Goal: Task Accomplishment & Management: Complete application form

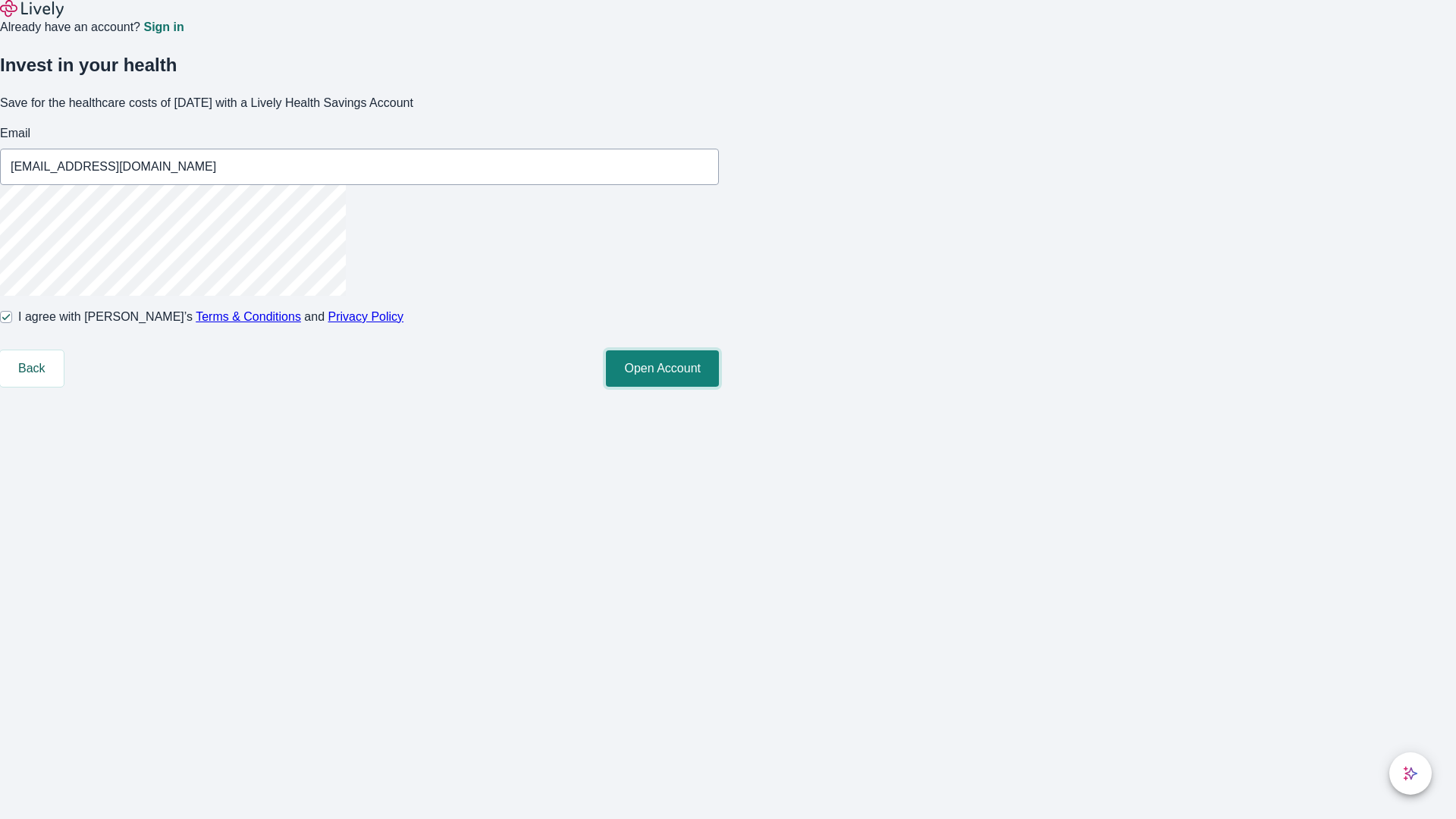
click at [719, 386] on button "Open Account" at bounding box center [662, 369] width 113 height 37
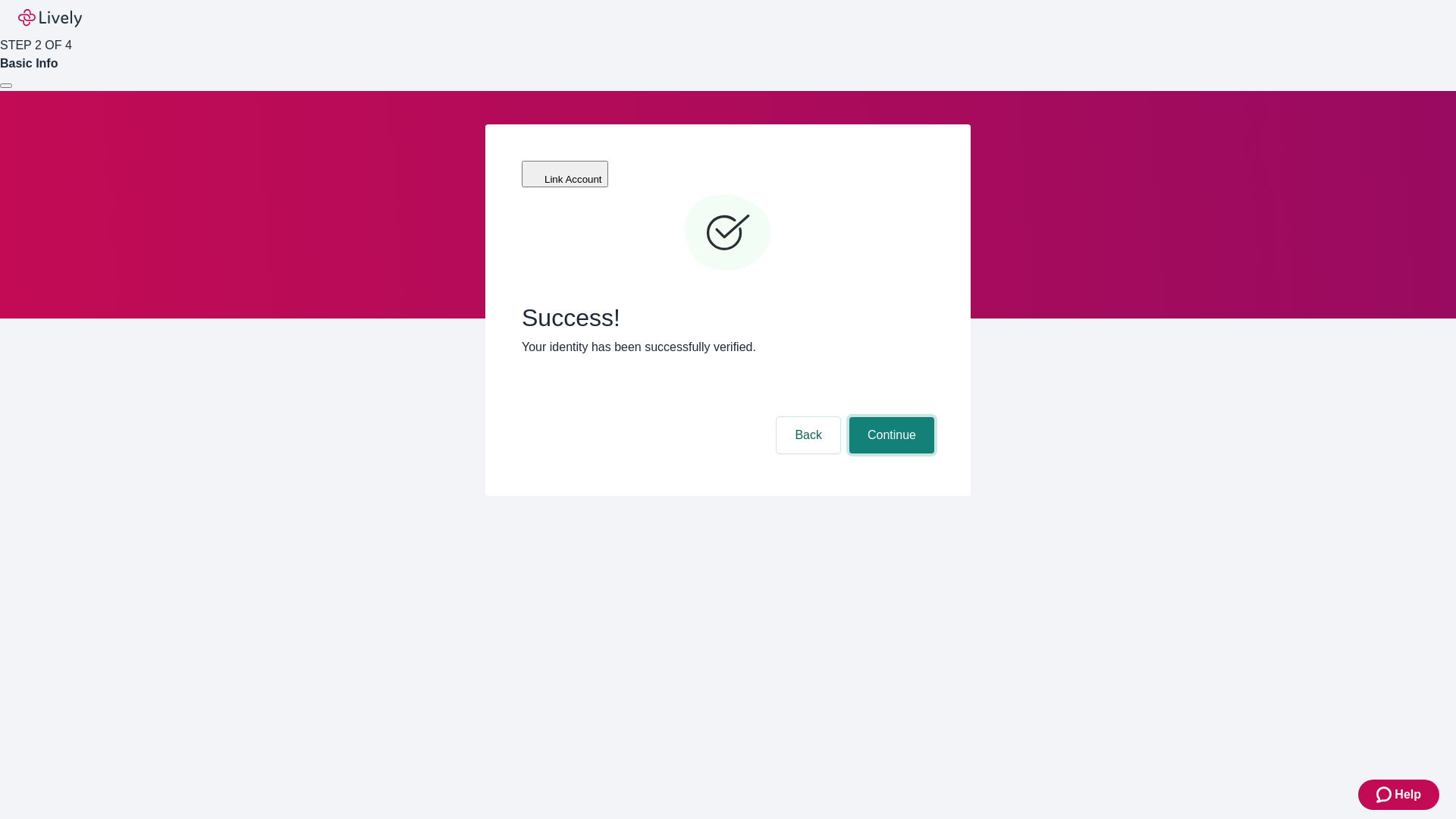
click at [889, 417] on button "Continue" at bounding box center [892, 435] width 85 height 37
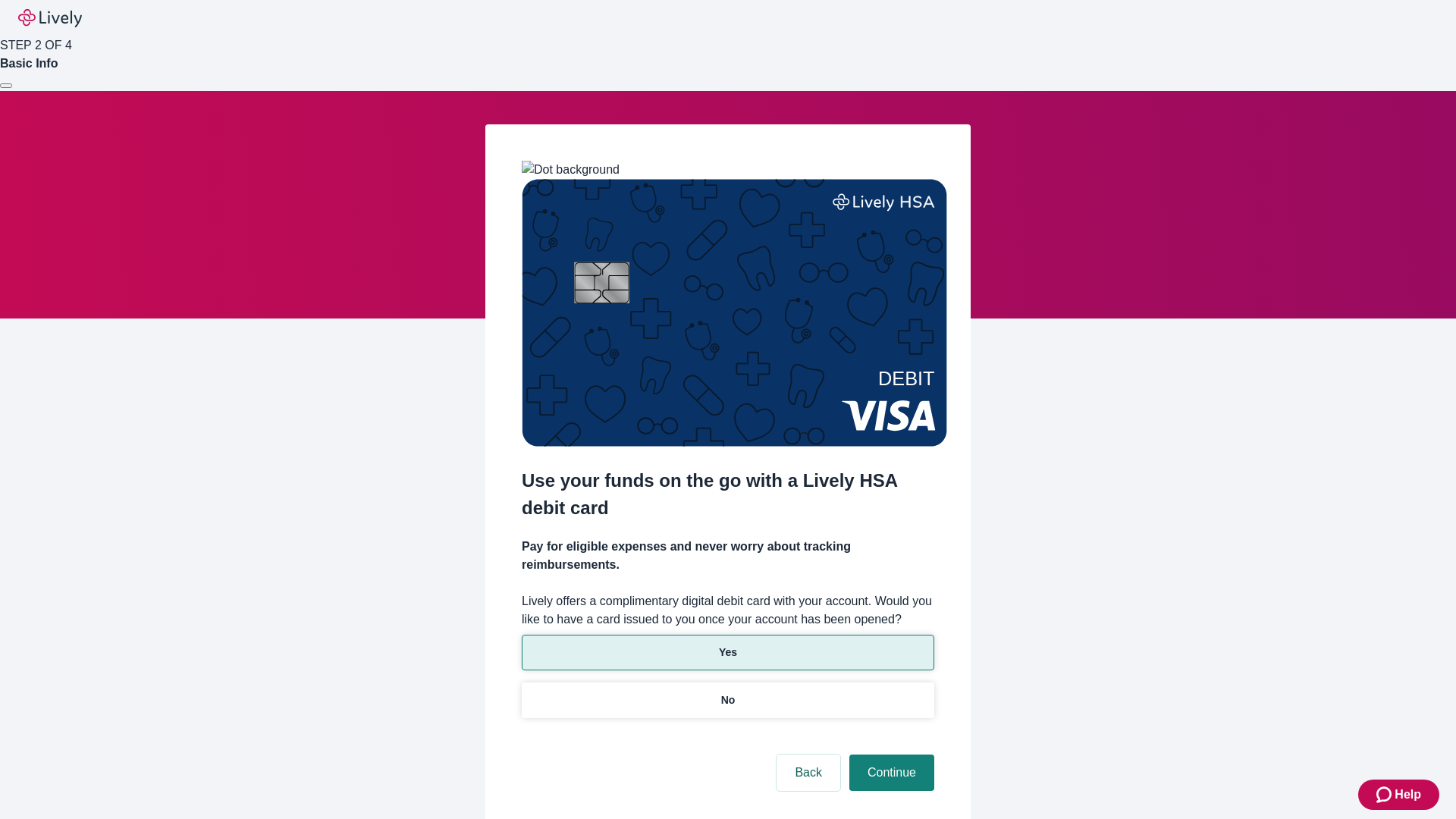
click at [727, 644] on p "Yes" at bounding box center [728, 652] width 18 height 16
click at [889, 754] on button "Continue" at bounding box center [892, 772] width 85 height 37
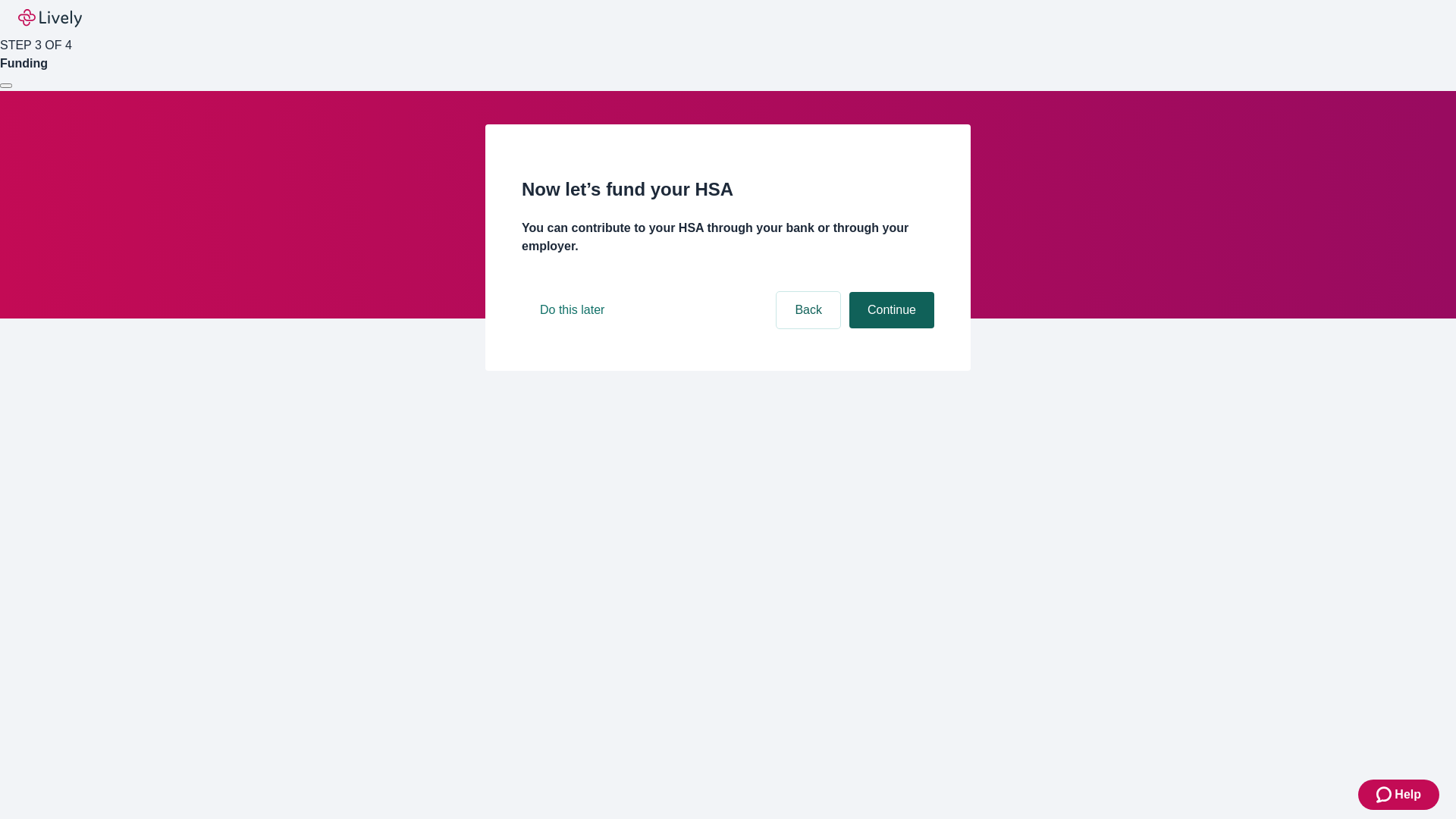
click at [889, 328] on button "Continue" at bounding box center [892, 310] width 85 height 37
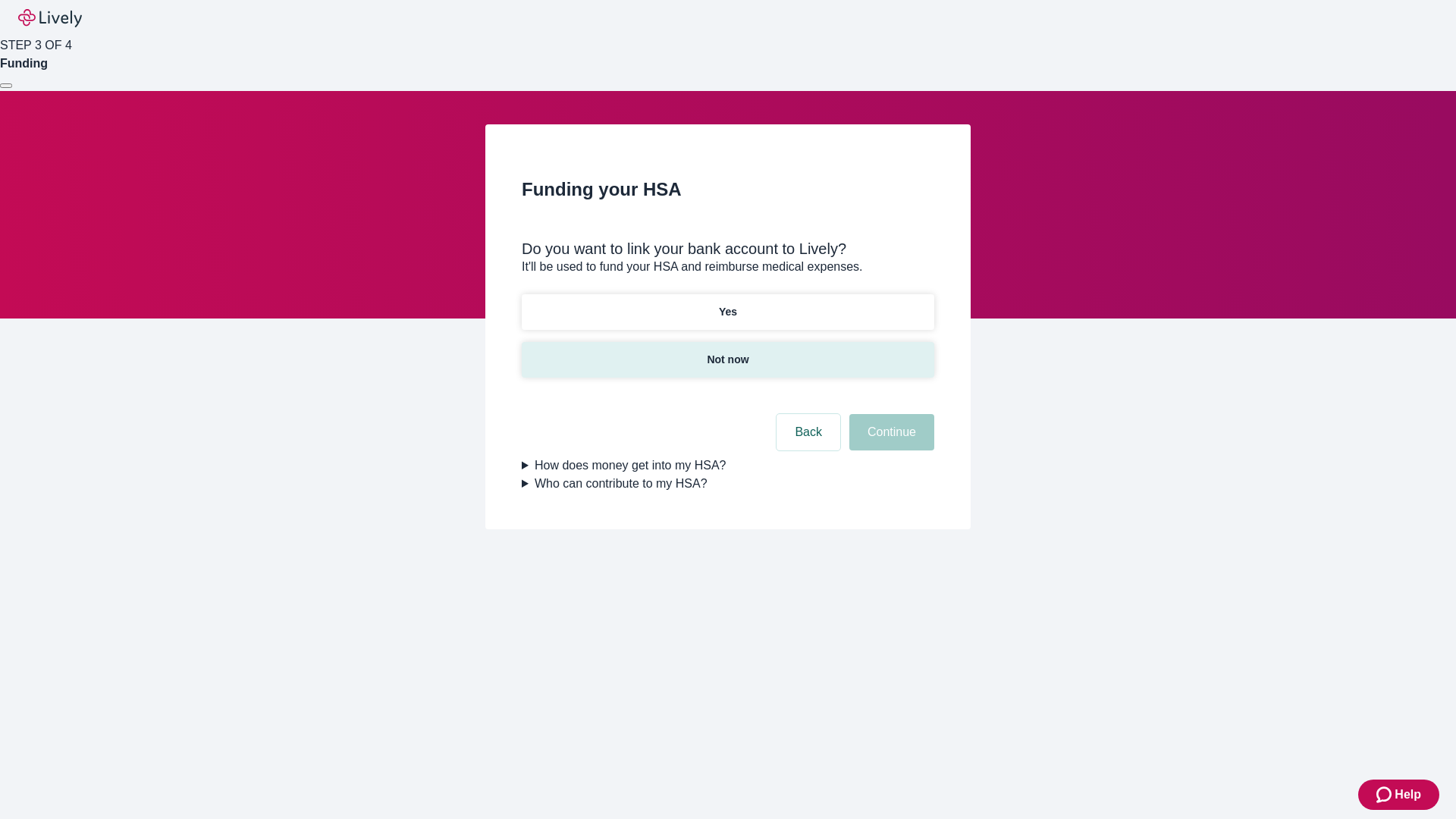
click at [727, 351] on p "Not now" at bounding box center [727, 359] width 42 height 16
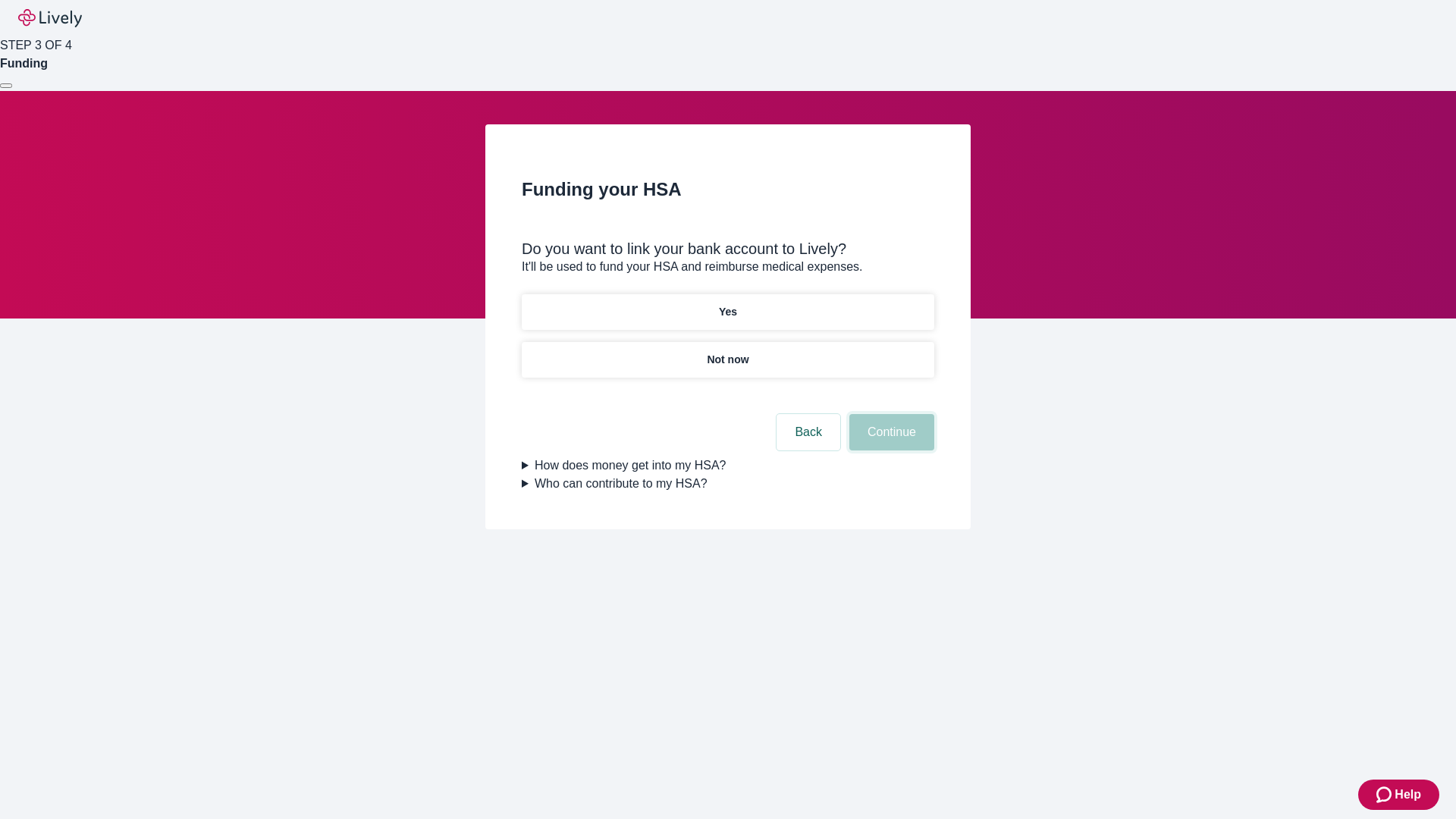
click at [889, 441] on button "Continue" at bounding box center [892, 432] width 85 height 37
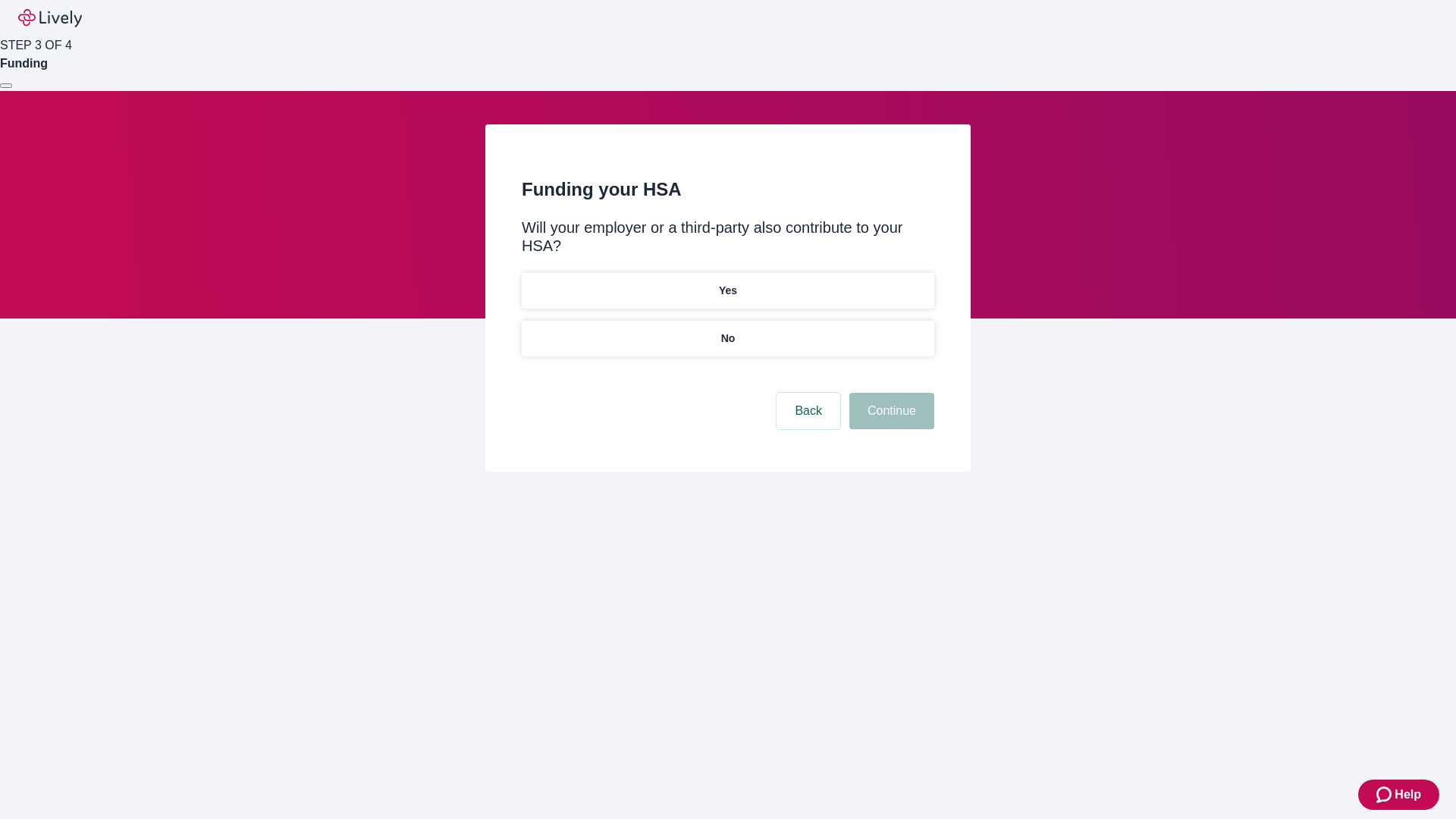
click at [727, 330] on p "No" at bounding box center [728, 338] width 15 height 16
click at [889, 392] on button "Continue" at bounding box center [892, 410] width 85 height 37
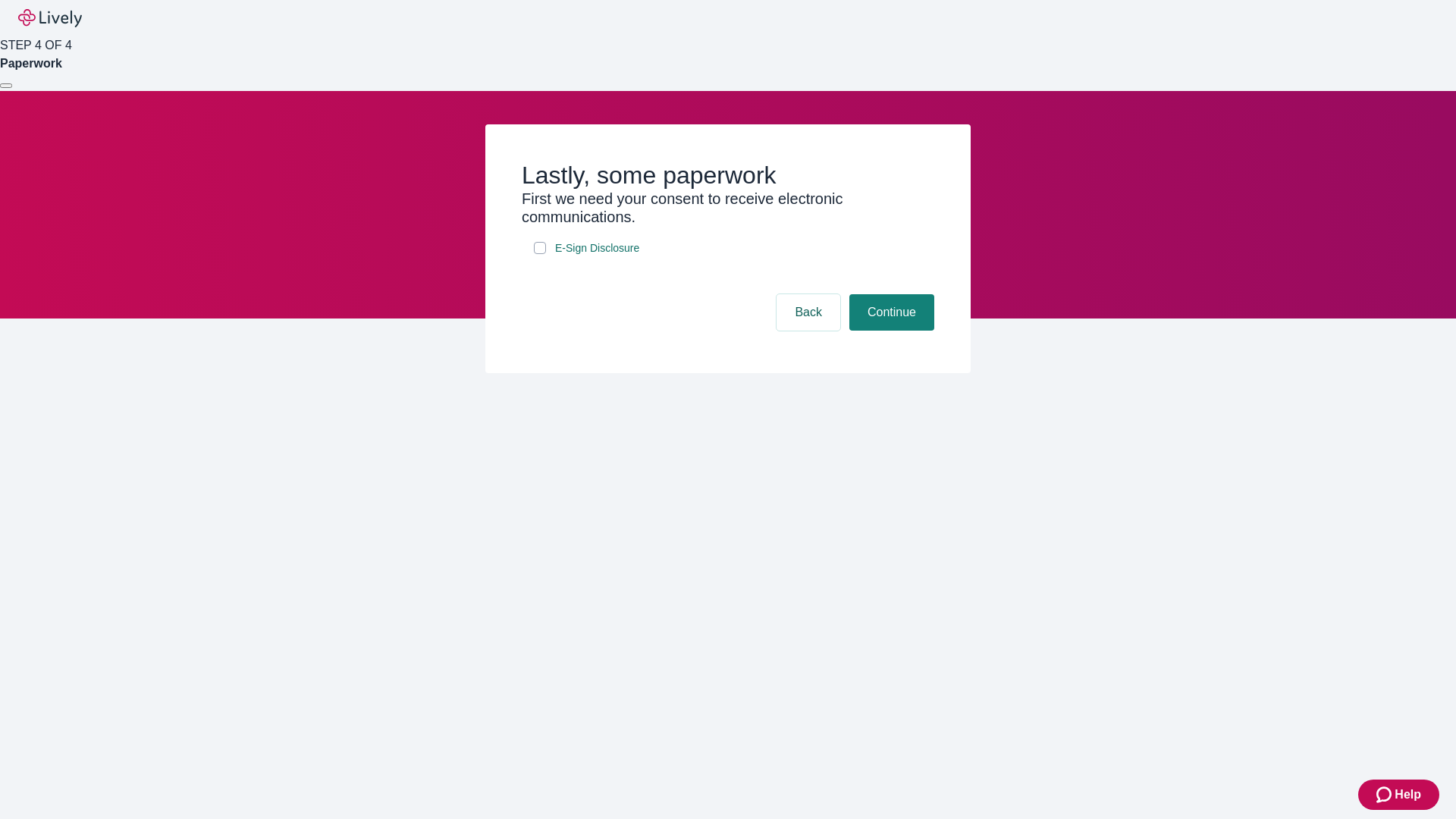
click at [540, 254] on input "E-Sign Disclosure" at bounding box center [540, 248] width 12 height 12
checkbox input "true"
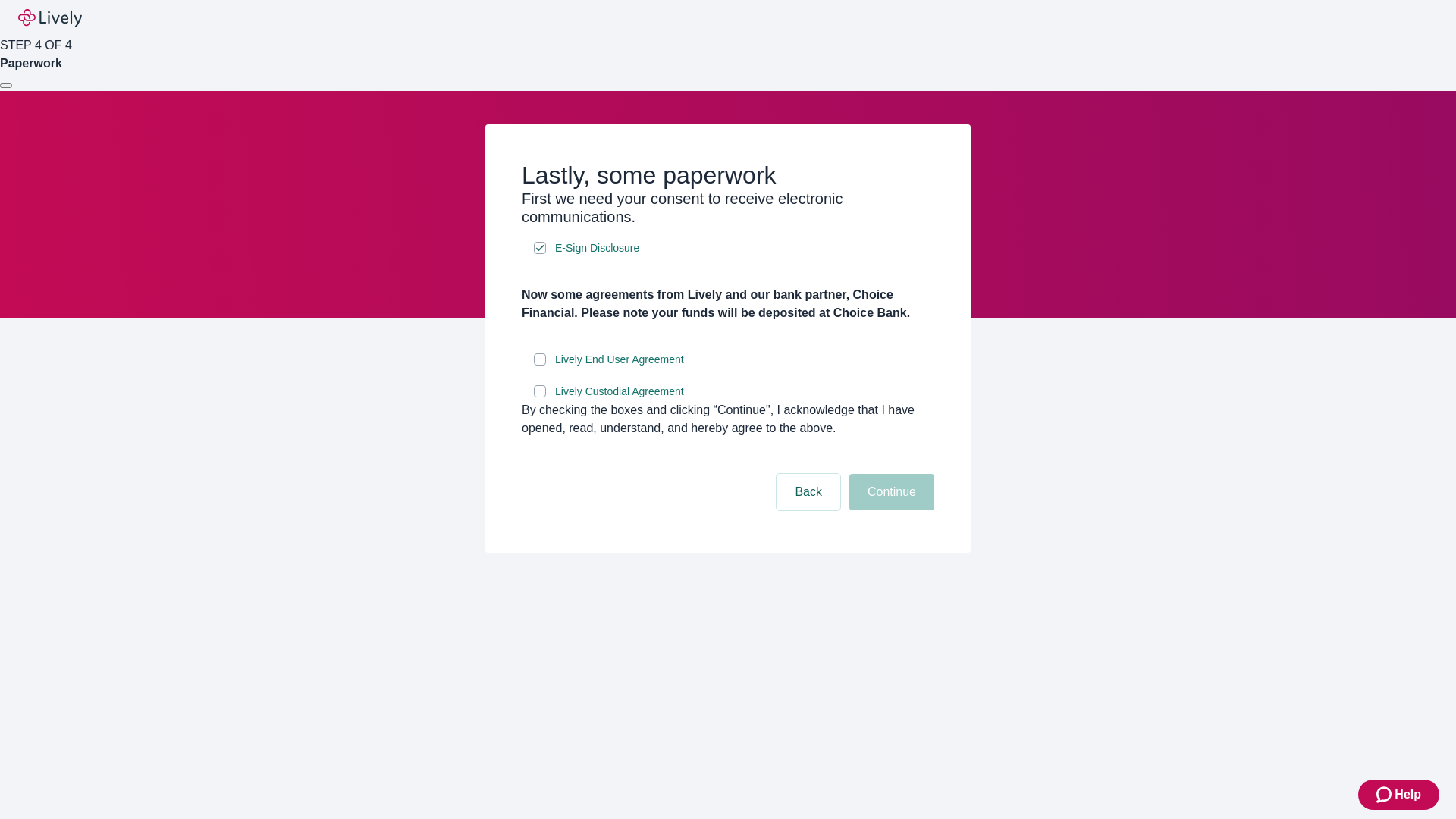
click at [540, 365] on input "Lively End User Agreement" at bounding box center [540, 359] width 12 height 12
checkbox input "true"
click at [540, 398] on input "Lively Custodial Agreement" at bounding box center [540, 391] width 12 height 12
checkbox input "true"
click at [889, 510] on button "Continue" at bounding box center [892, 491] width 85 height 37
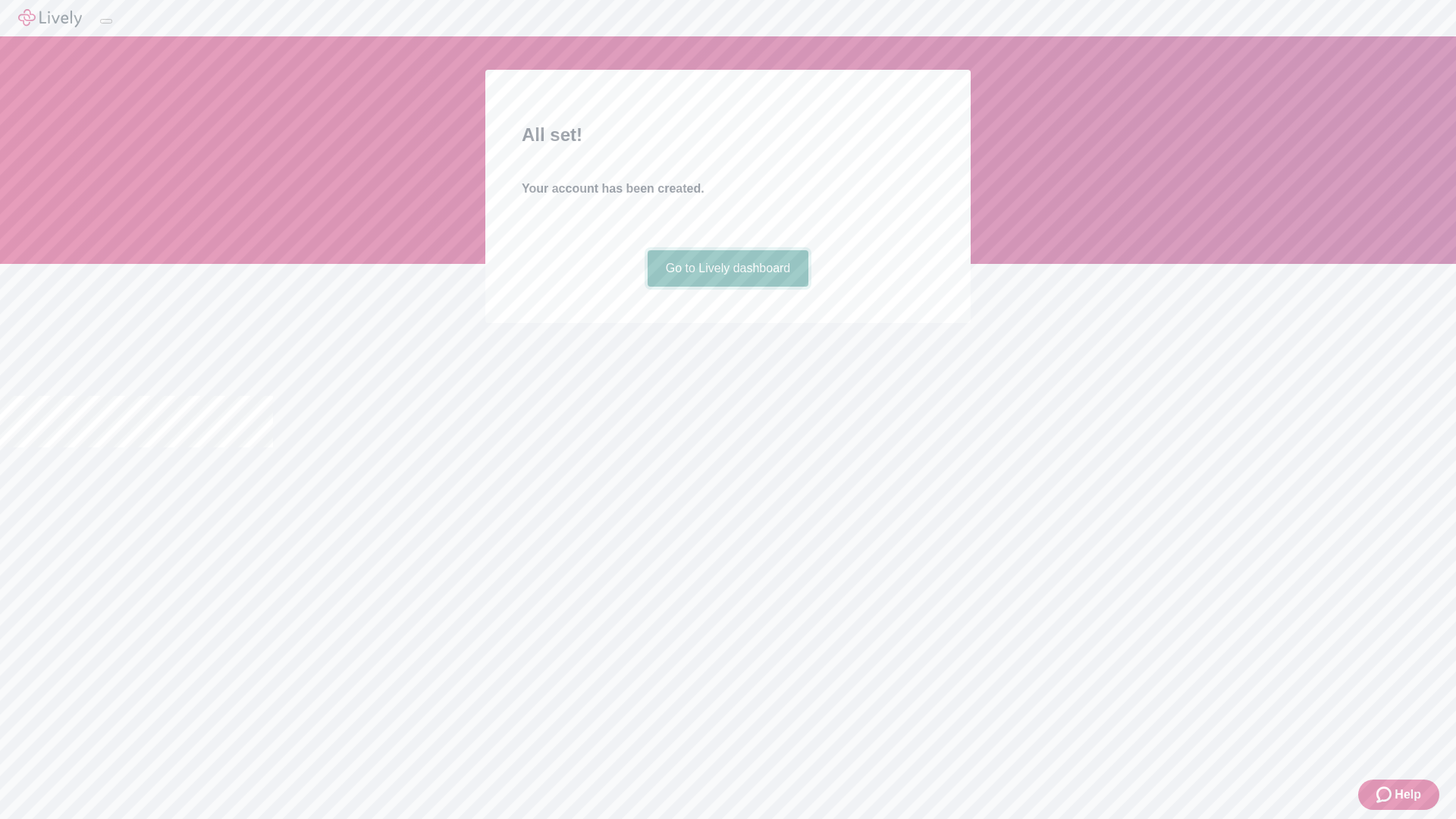
click at [727, 287] on link "Go to Lively dashboard" at bounding box center [728, 268] width 161 height 37
